Goal: Check status: Check status

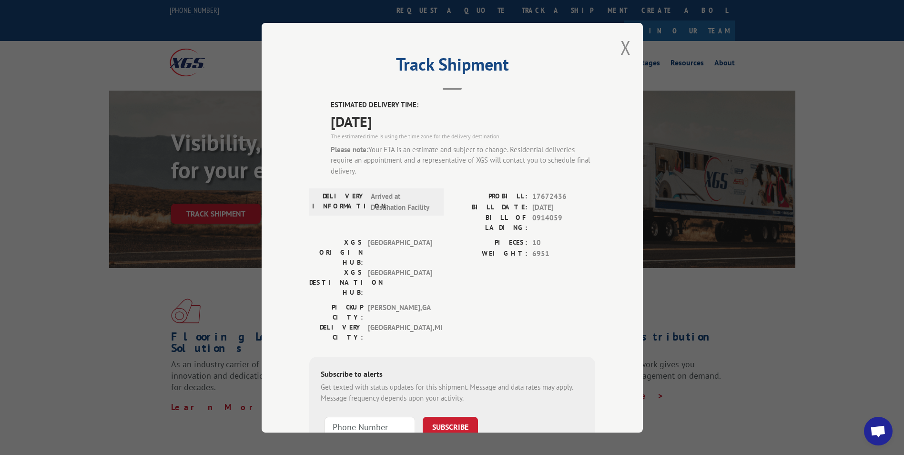
click at [547, 215] on span "0914059" at bounding box center [563, 223] width 63 height 20
copy span "0914059"
drag, startPoint x: 625, startPoint y: 44, endPoint x: 563, endPoint y: 65, distance: 65.6
click at [626, 43] on button "Close modal" at bounding box center [626, 47] width 10 height 25
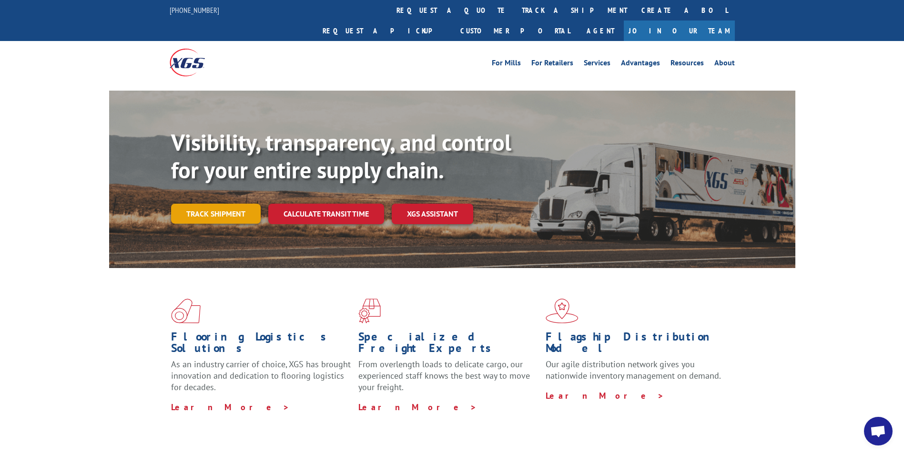
click at [223, 204] on link "Track shipment" at bounding box center [216, 214] width 90 height 20
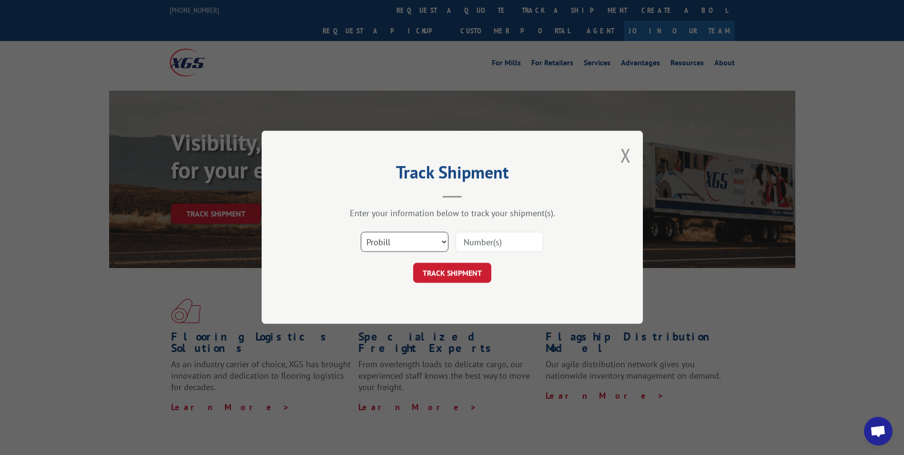
drag, startPoint x: 394, startPoint y: 241, endPoint x: 389, endPoint y: 253, distance: 12.2
click at [394, 241] on select "Select category... Probill BOL PO" at bounding box center [405, 242] width 88 height 20
select select "bol"
click at [361, 232] on select "Select category... Probill BOL PO" at bounding box center [405, 242] width 88 height 20
click at [478, 244] on input at bounding box center [500, 242] width 88 height 20
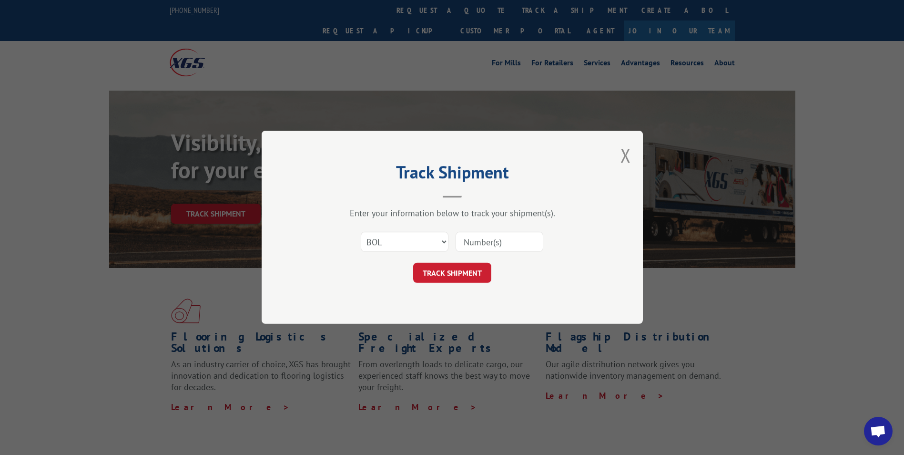
paste input "0914059"
type input "0914059"
click at [461, 270] on button "TRACK SHIPMENT" at bounding box center [452, 273] width 78 height 20
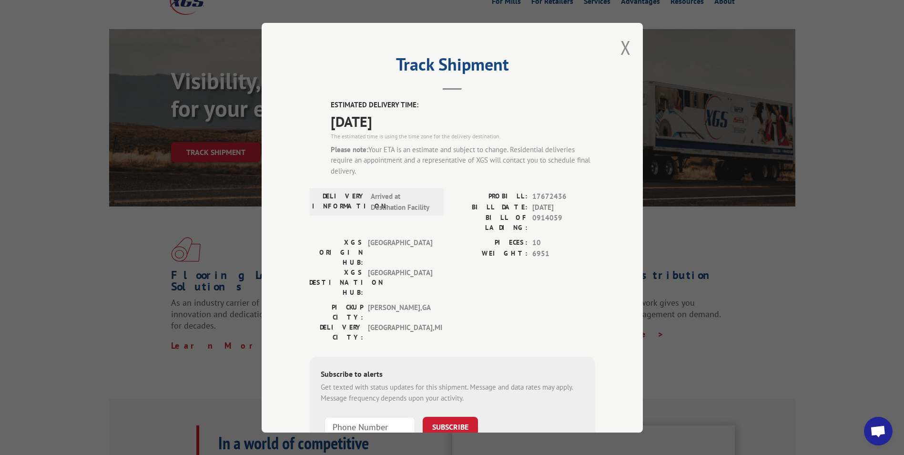
scroll to position [48, 0]
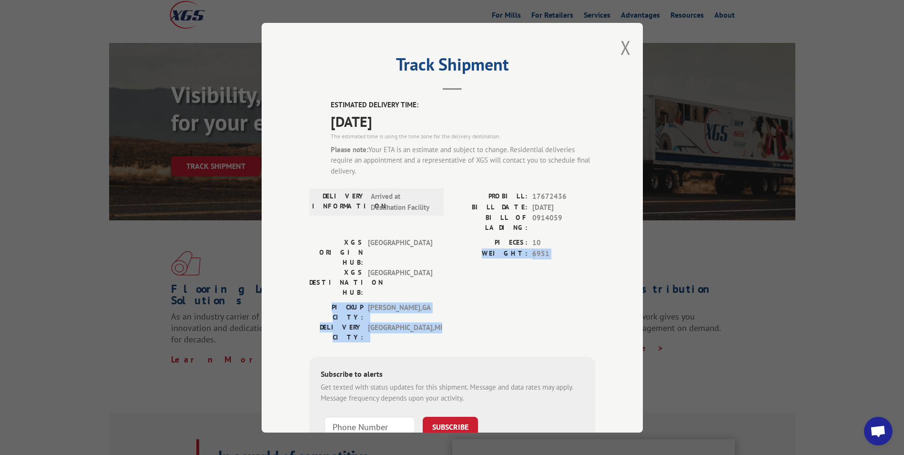
drag, startPoint x: 430, startPoint y: 285, endPoint x: 447, endPoint y: 250, distance: 39.0
click at [447, 250] on div "ESTIMATED DELIVERY TIME: [DATE] The estimated time is using the time zone for t…" at bounding box center [452, 293] width 286 height 387
click at [447, 250] on div "XGS ORIGIN HUB: TUNNEL HILL XGS DESTINATION HUB: [GEOGRAPHIC_DATA] PIECES: 10 W…" at bounding box center [452, 269] width 286 height 65
drag, startPoint x: 595, startPoint y: 285, endPoint x: 453, endPoint y: 243, distance: 148.4
click at [453, 243] on div "Track Shipment ESTIMATED DELIVERY TIME: [DATE] The estimated time is using the …" at bounding box center [452, 227] width 381 height 409
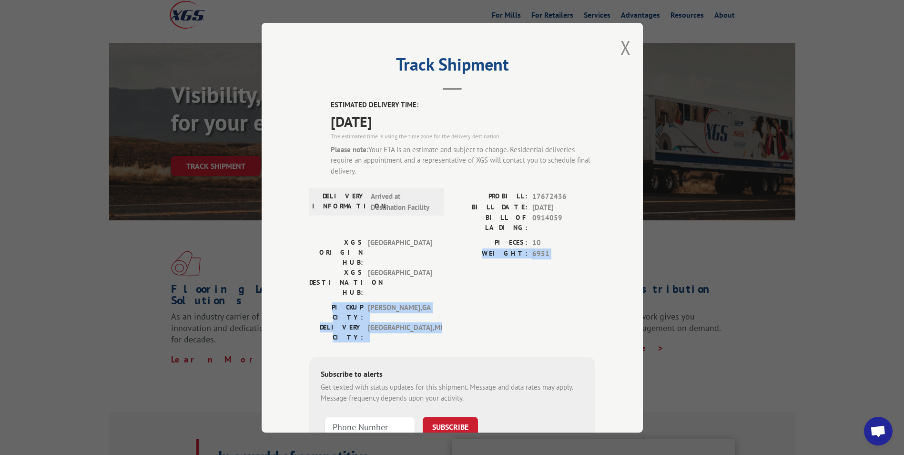
click at [453, 248] on label "WEIGHT:" at bounding box center [489, 253] width 75 height 11
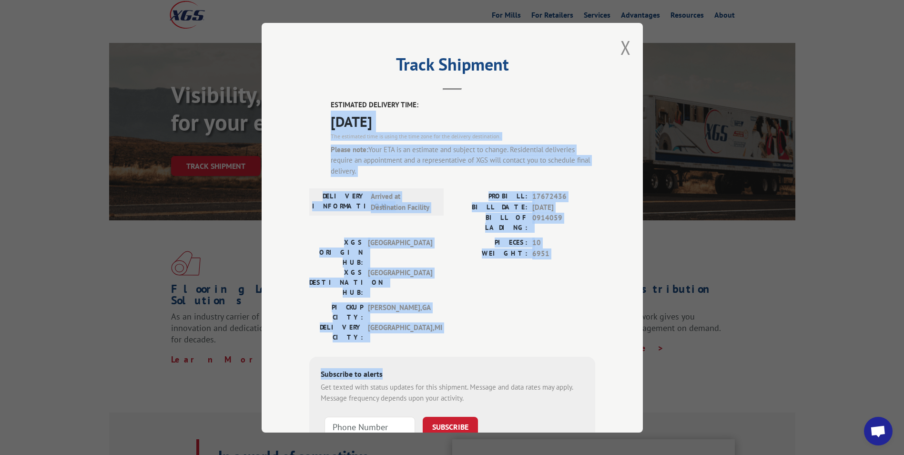
drag, startPoint x: 601, startPoint y: 304, endPoint x: 312, endPoint y: 118, distance: 344.1
click at [312, 118] on div "Track Shipment ESTIMATED DELIVERY TIME: [DATE] The estimated time is using the …" at bounding box center [452, 227] width 381 height 409
click at [312, 118] on div "ESTIMATED DELIVERY TIME: [DATE] The estimated time is using the time zone for t…" at bounding box center [452, 293] width 286 height 387
drag, startPoint x: 556, startPoint y: 283, endPoint x: 320, endPoint y: 105, distance: 295.1
click at [320, 105] on div "ESTIMATED DELIVERY TIME: [DATE] The estimated time is using the time zone for t…" at bounding box center [452, 293] width 286 height 387
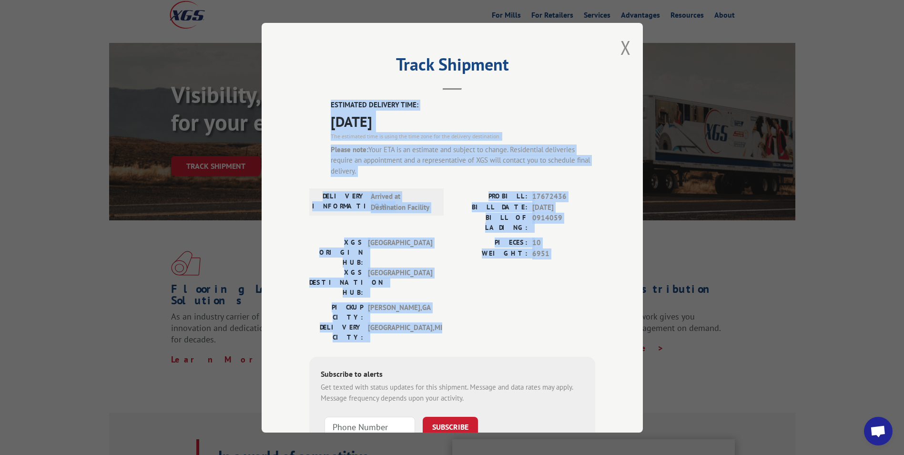
drag, startPoint x: 320, startPoint y: 105, endPoint x: 456, endPoint y: 122, distance: 136.4
click at [456, 122] on span "[DATE]" at bounding box center [463, 120] width 265 height 21
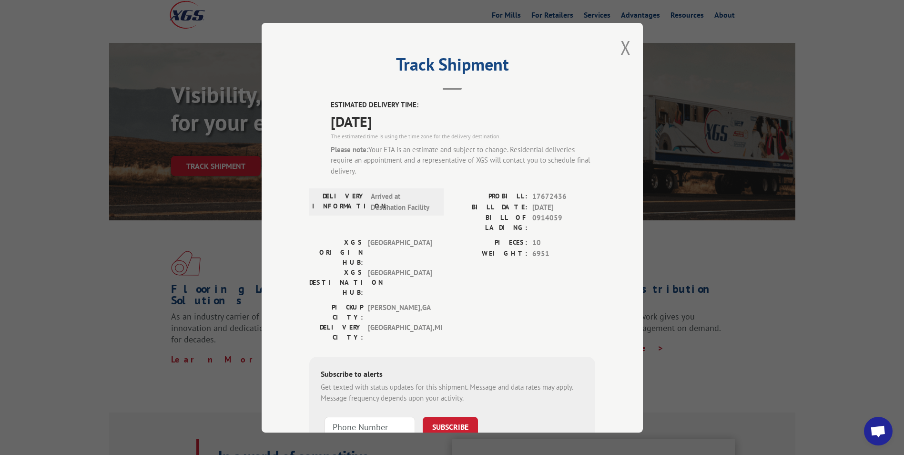
click at [539, 214] on span "0914059" at bounding box center [563, 223] width 63 height 20
copy span "0914059"
click at [622, 47] on button "Close modal" at bounding box center [626, 47] width 10 height 25
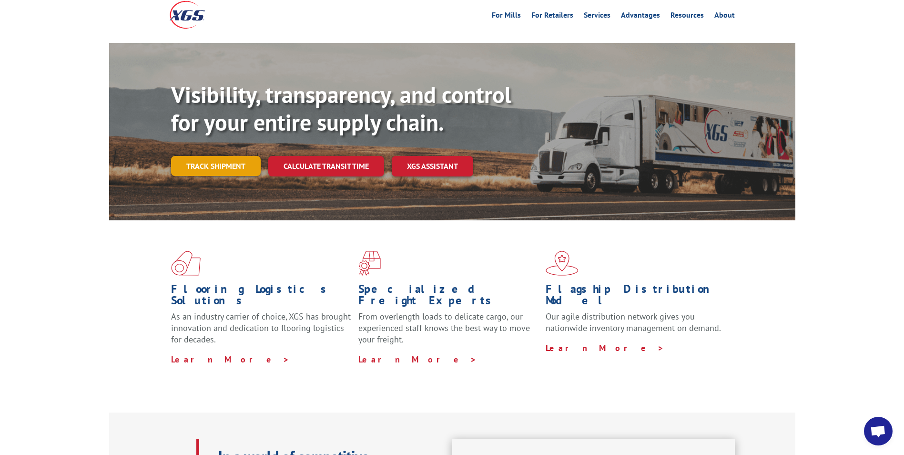
click at [219, 156] on link "Track shipment" at bounding box center [216, 166] width 90 height 20
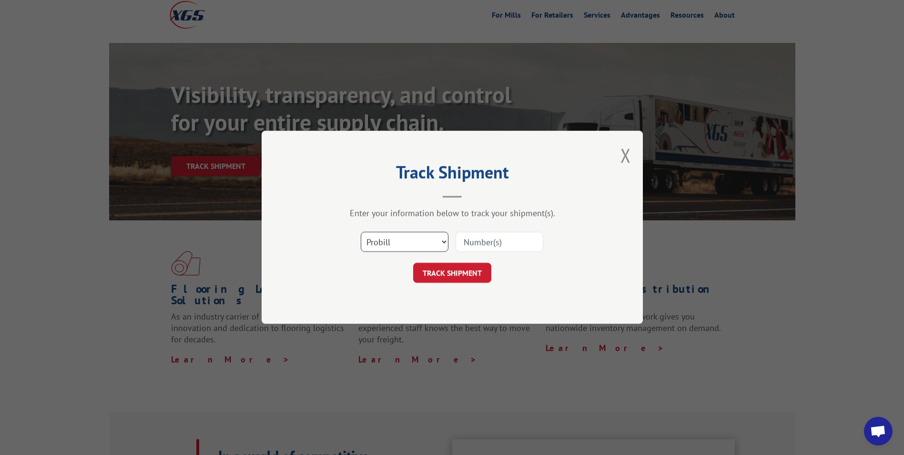
click at [424, 243] on select "Select category... Probill BOL PO" at bounding box center [405, 242] width 88 height 20
select select "bol"
click at [361, 232] on select "Select category... Probill BOL PO" at bounding box center [405, 242] width 88 height 20
click at [468, 238] on input at bounding box center [500, 242] width 88 height 20
paste input "0914059"
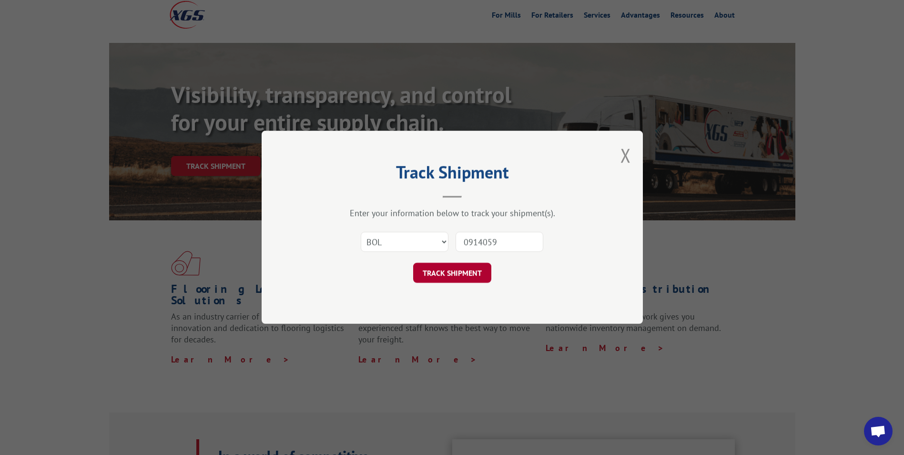
type input "0914059"
click at [441, 269] on button "TRACK SHIPMENT" at bounding box center [452, 273] width 78 height 20
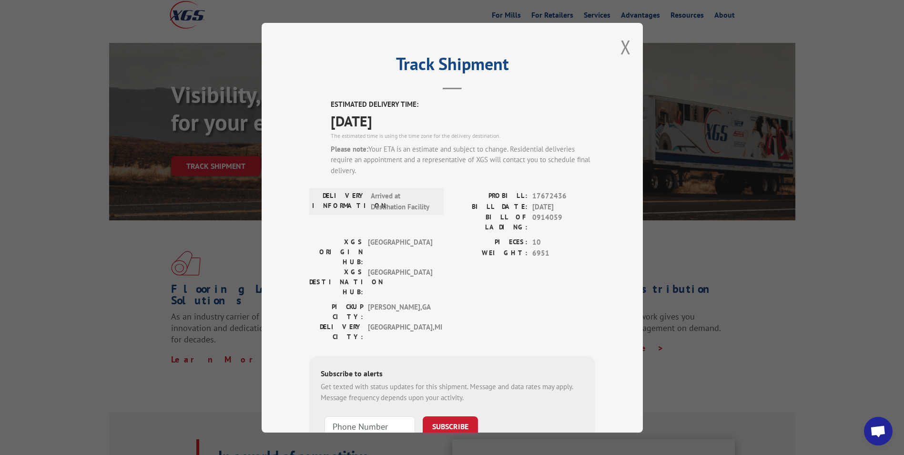
scroll to position [0, 0]
click at [395, 267] on span "[GEOGRAPHIC_DATA]" at bounding box center [400, 282] width 64 height 30
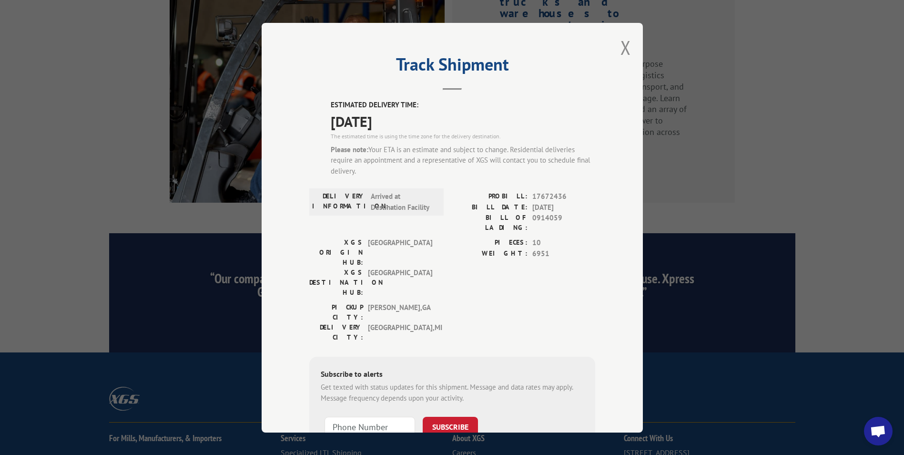
scroll to position [1287, 0]
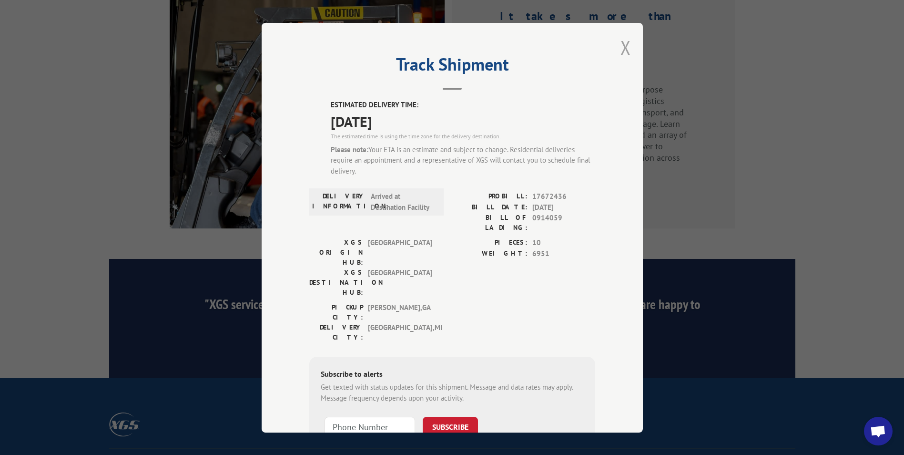
click at [623, 46] on button "Close modal" at bounding box center [626, 47] width 10 height 25
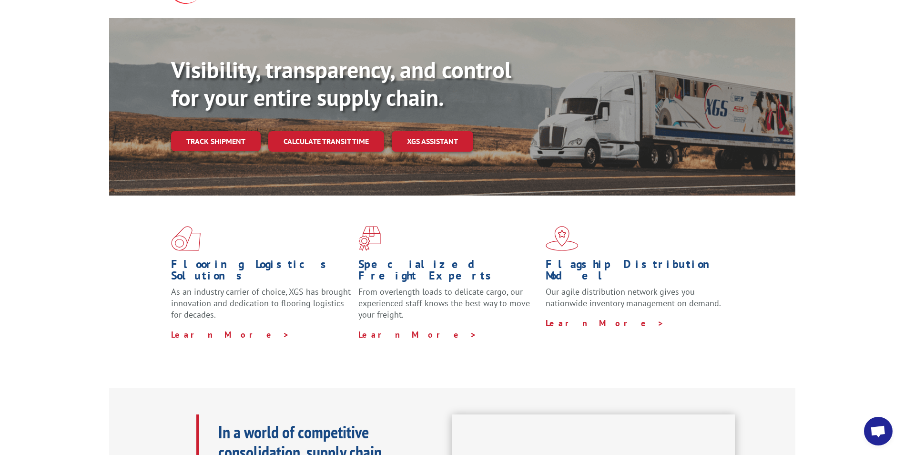
scroll to position [0, 0]
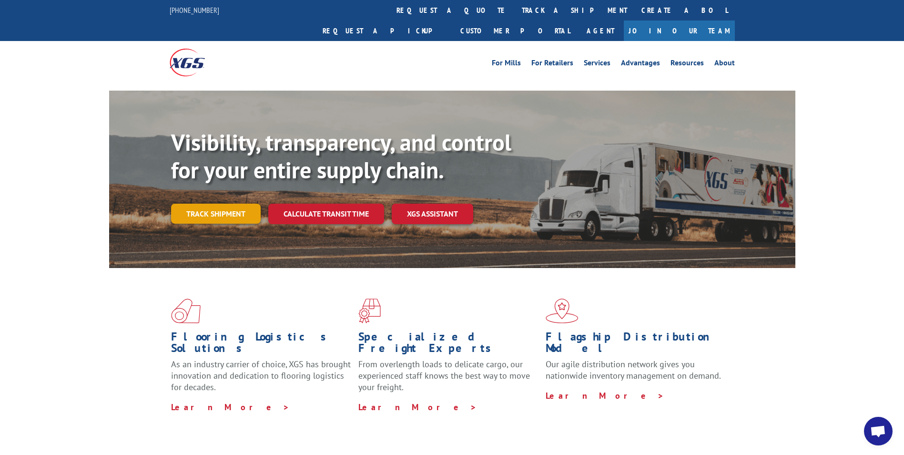
click at [212, 204] on link "Track shipment" at bounding box center [216, 214] width 90 height 20
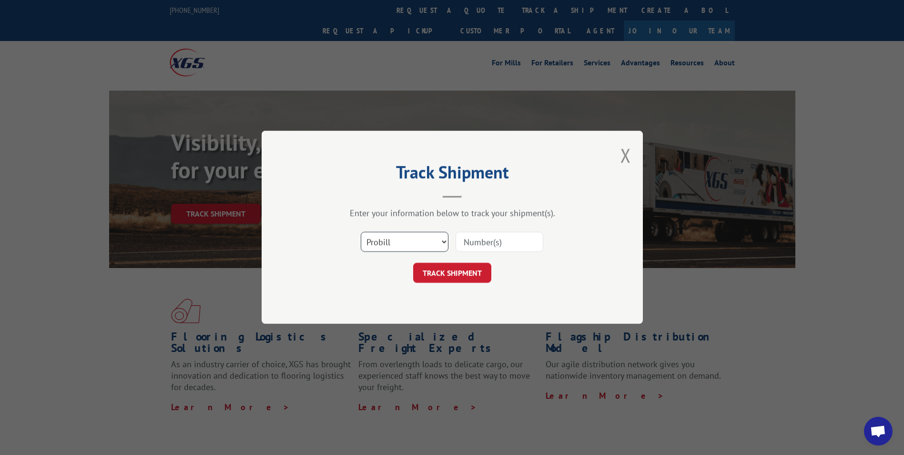
click at [414, 241] on select "Select category... Probill BOL PO" at bounding box center [405, 242] width 88 height 20
select select "bol"
click at [361, 232] on select "Select category... Probill BOL PO" at bounding box center [405, 242] width 88 height 20
click at [491, 246] on input at bounding box center [500, 242] width 88 height 20
paste input "0914059"
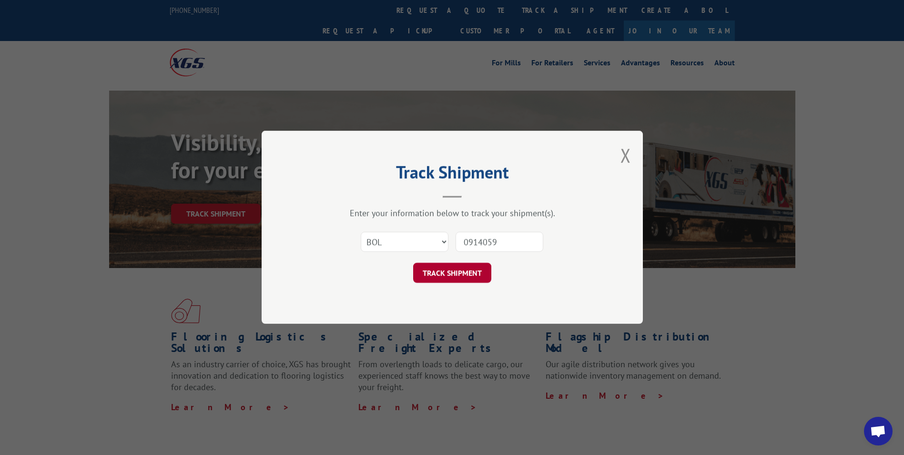
type input "0914059"
click at [458, 265] on button "TRACK SHIPMENT" at bounding box center [452, 273] width 78 height 20
